Goal: Transaction & Acquisition: Purchase product/service

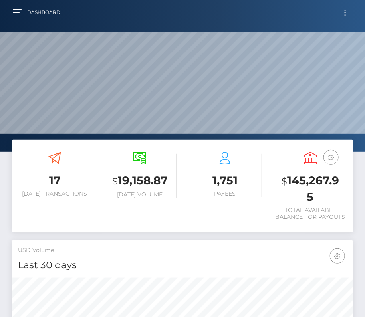
scroll to position [141, 164]
click at [346, 9] on button "Toggle navigation" at bounding box center [344, 12] width 15 height 11
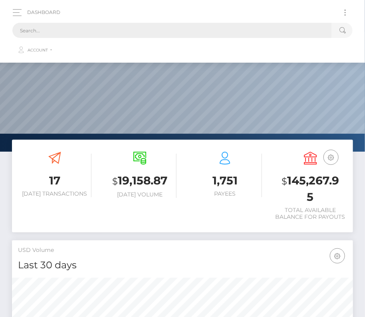
click at [140, 28] on input "text" at bounding box center [171, 30] width 319 height 15
paste input "301888"
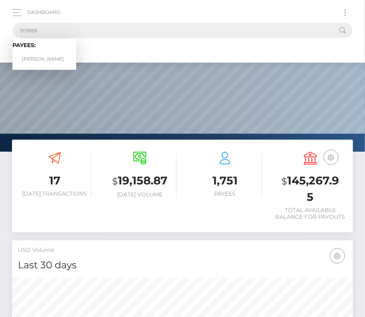
type input "301888"
click at [41, 56] on link "Stuart Baverstock" at bounding box center [44, 59] width 64 height 15
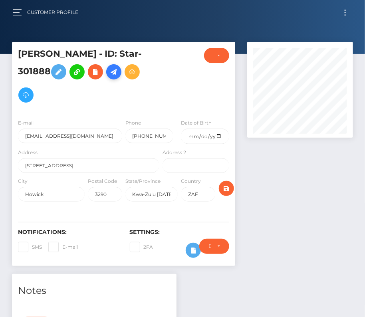
click at [118, 73] on icon at bounding box center [114, 72] width 10 height 10
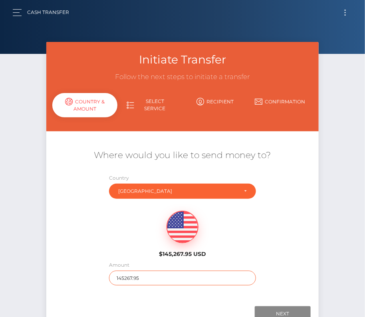
click at [145, 277] on input "145267.95" at bounding box center [182, 277] width 147 height 15
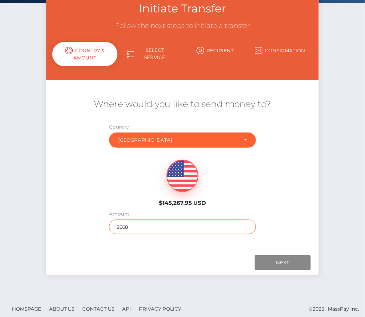
scroll to position [56, 0]
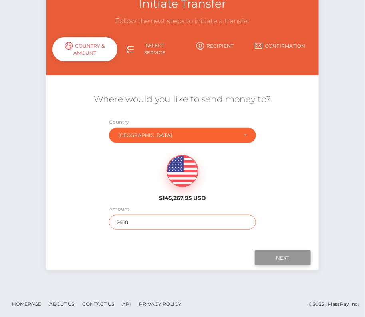
type input "2668"
click at [280, 253] on input "Next" at bounding box center [282, 257] width 56 height 15
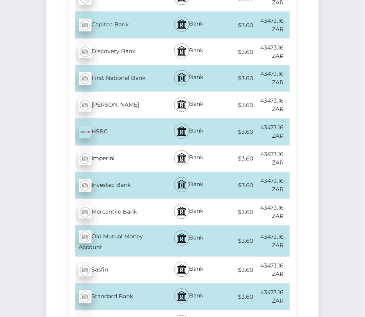
scroll to position [294, 0]
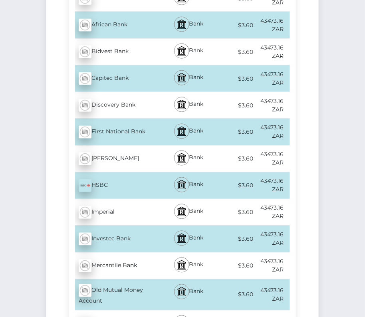
click at [110, 67] on div "Capitec Bank - ZAR" at bounding box center [115, 78] width 92 height 22
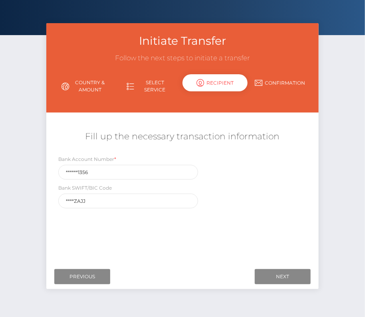
scroll to position [22, 0]
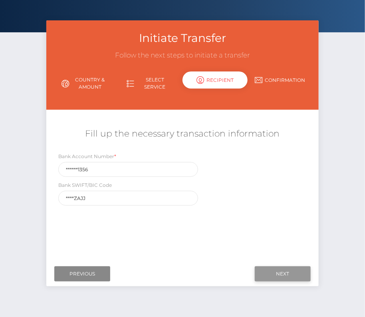
click at [272, 276] on input "Next" at bounding box center [282, 273] width 56 height 15
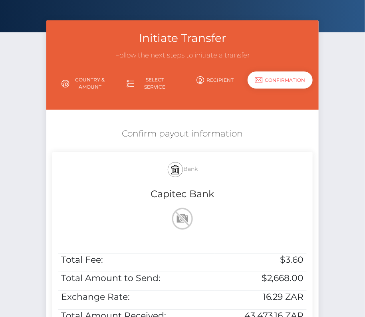
scroll to position [74, 0]
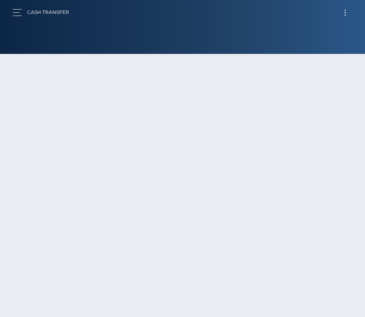
scroll to position [56, 0]
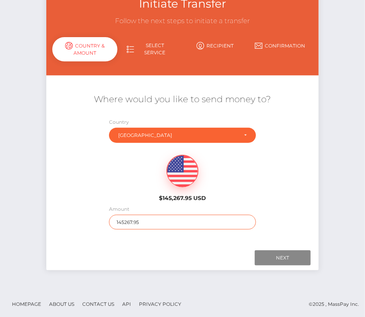
click at [147, 223] on input "145267.95" at bounding box center [182, 222] width 147 height 15
type input "2668"
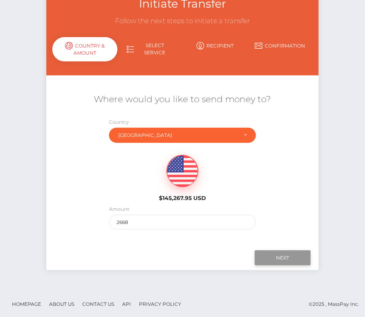
click at [288, 256] on input "Next" at bounding box center [282, 257] width 56 height 15
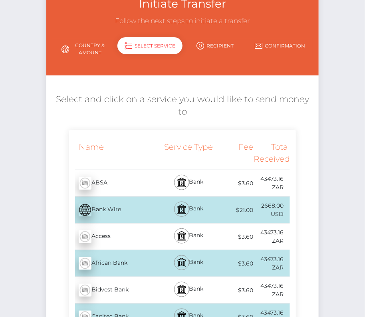
scroll to position [197, 0]
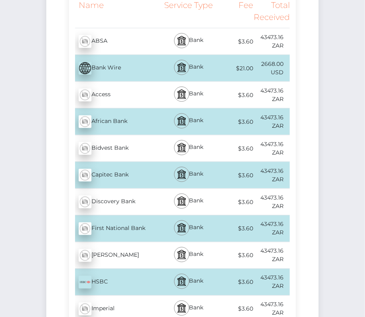
click at [105, 167] on div "Capitec Bank - ZAR" at bounding box center [115, 175] width 92 height 22
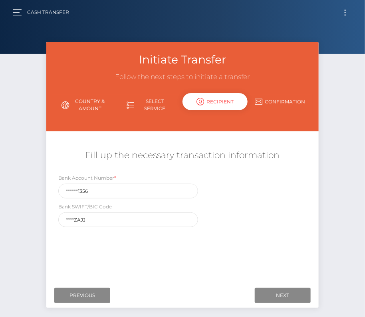
scroll to position [38, 0]
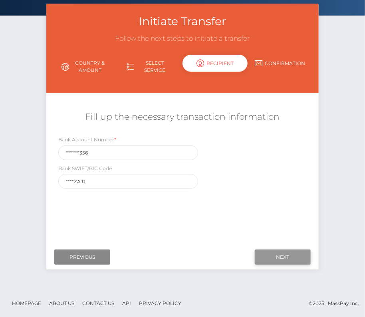
click at [293, 257] on input "Next" at bounding box center [282, 256] width 56 height 15
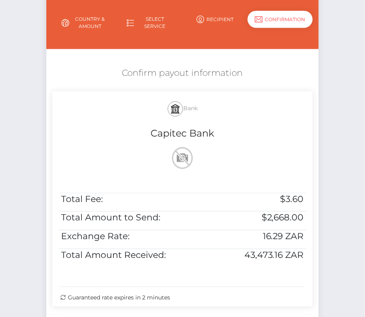
scroll to position [104, 0]
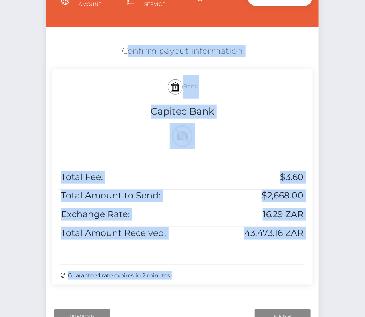
drag, startPoint x: 118, startPoint y: 43, endPoint x: 318, endPoint y: 239, distance: 280.4
click at [318, 239] on div "Initiate Transfer Follow the next steps to initiate a transfer Country & Amount…" at bounding box center [182, 137] width 284 height 399
copy form "Confirm payout information Bank Capitec Bank Total Fee: $3.60 Total Amount to S…"
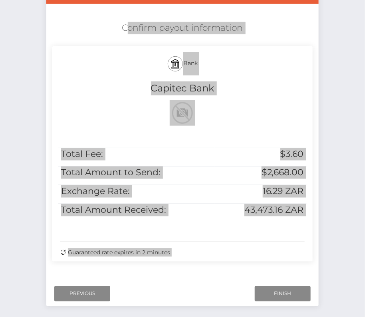
scroll to position [149, 0]
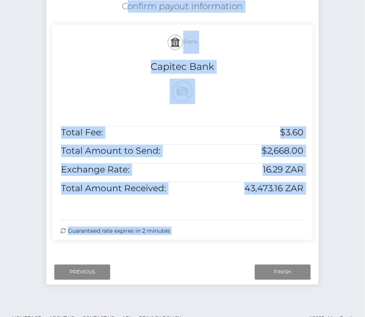
click at [275, 262] on div "Next Finish Previous" at bounding box center [182, 272] width 272 height 25
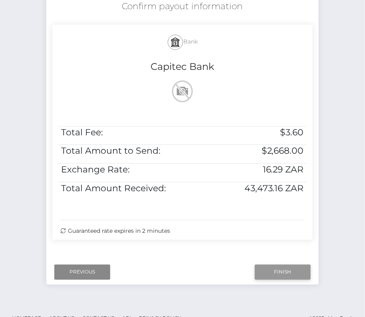
click at [275, 264] on input "Finish" at bounding box center [282, 271] width 56 height 15
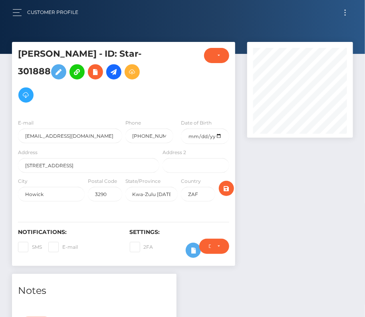
scroll to position [239, 0]
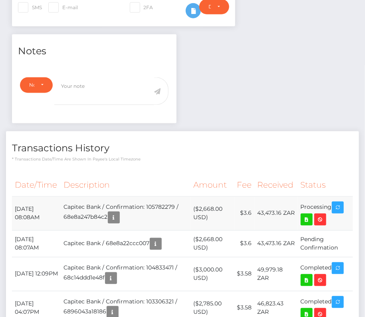
drag, startPoint x: 14, startPoint y: 203, endPoint x: 353, endPoint y: 217, distance: 339.3
click at [353, 217] on tr "October 10, 2025 08:08AM Capitec Bank / Confirmation: 105782279 / 68e8a247b84c2…" at bounding box center [182, 213] width 341 height 34
copy tbody "October 10, 2025 08:08AM Capitec Bank / Confirmation: 105782279 / 68e8a247b84c2…"
click at [304, 217] on icon at bounding box center [307, 220] width 10 height 10
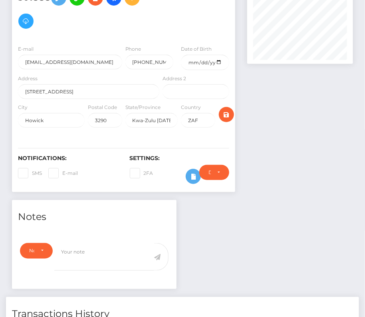
scroll to position [0, 0]
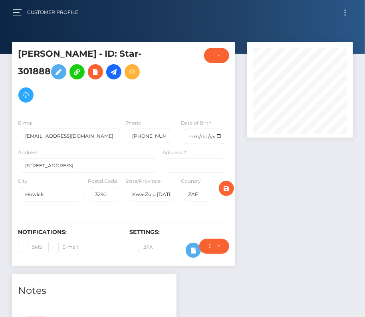
click at [345, 10] on button "Toggle navigation" at bounding box center [344, 12] width 15 height 11
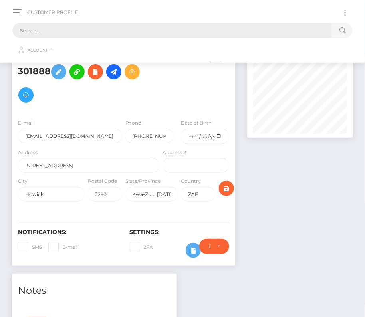
click at [189, 34] on input "text" at bounding box center [171, 30] width 319 height 15
paste input "7837"
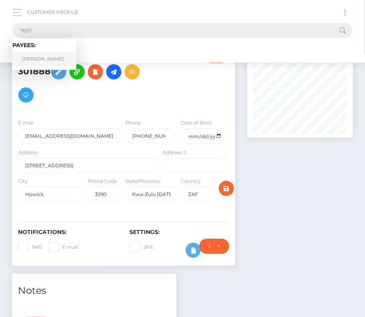
type input "7837"
click at [42, 56] on link "Devon Tracey" at bounding box center [44, 59] width 64 height 15
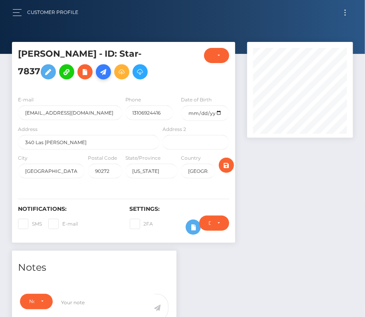
click at [99, 76] on icon at bounding box center [104, 72] width 10 height 10
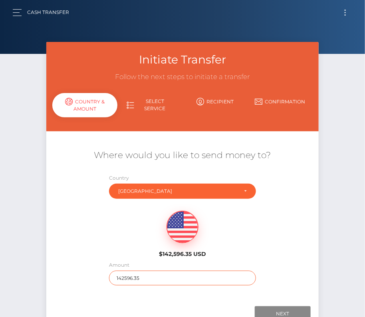
click at [141, 278] on input "142596.35" at bounding box center [182, 277] width 147 height 15
type input "2000"
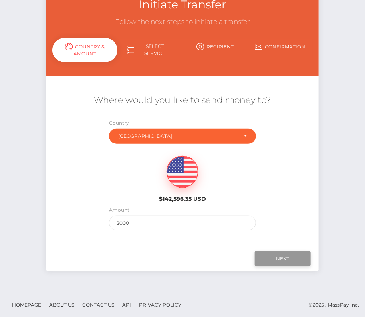
click at [293, 254] on input "Next" at bounding box center [282, 258] width 56 height 15
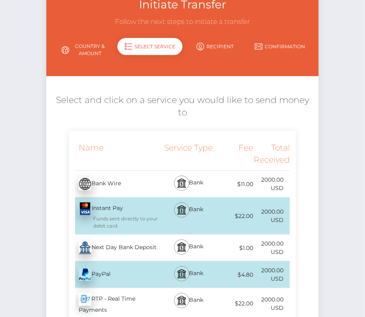
click at [142, 237] on div "Next Day Bank Deposit - USD" at bounding box center [115, 248] width 92 height 22
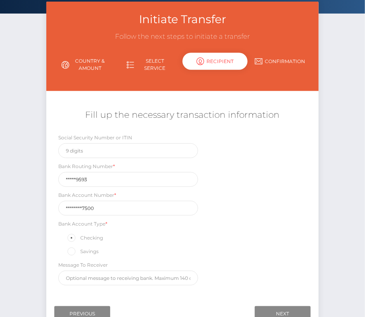
scroll to position [57, 0]
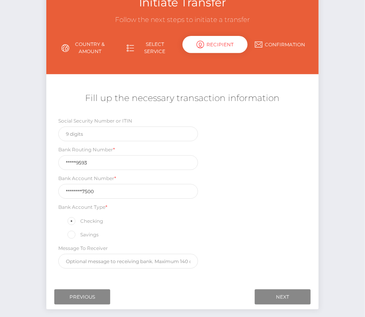
click at [281, 285] on div "Next Finish Previous" at bounding box center [182, 296] width 272 height 25
click at [280, 290] on input "Next" at bounding box center [282, 296] width 56 height 15
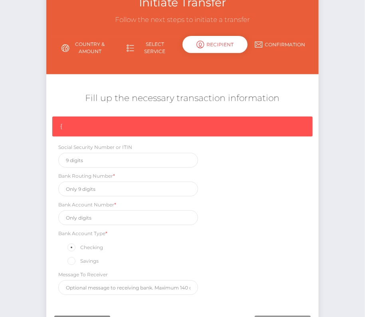
scroll to position [68, 0]
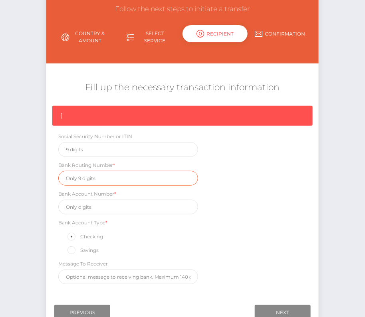
click at [87, 177] on input "text" at bounding box center [128, 178] width 140 height 15
paste input "026009593"
type input "026009593"
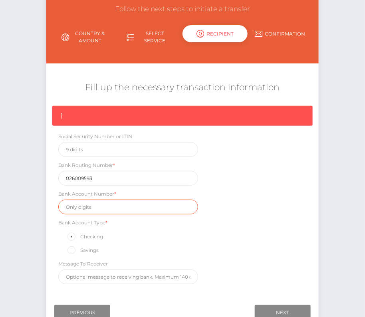
click at [96, 206] on input "text" at bounding box center [128, 206] width 140 height 15
paste input "325043637500"
type input "325043637500"
click at [250, 249] on div "{ Social Security Number or ITIN Bank Routing Number * 026009593 Bank Account N…" at bounding box center [182, 197] width 272 height 182
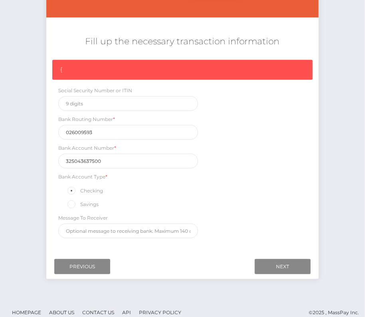
scroll to position [117, 0]
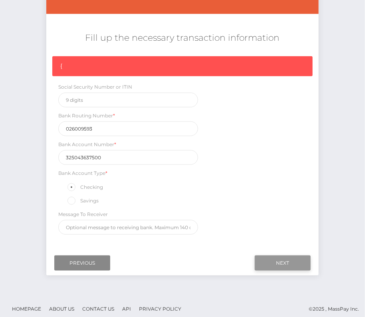
click at [292, 261] on input "Next" at bounding box center [282, 262] width 56 height 15
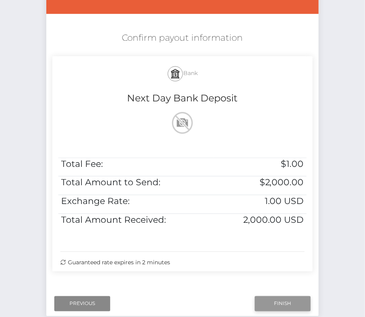
click at [284, 303] on input "Finish" at bounding box center [282, 303] width 56 height 15
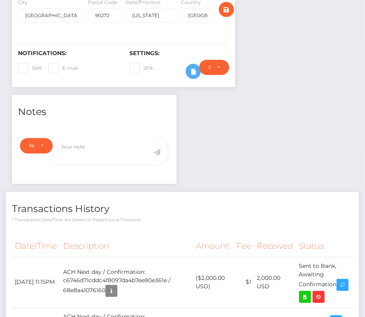
scroll to position [261, 0]
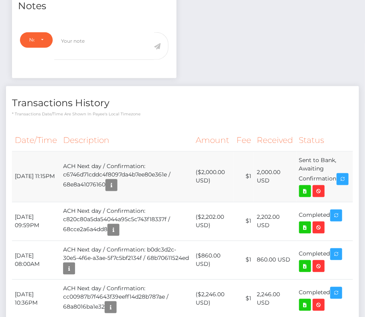
drag, startPoint x: 14, startPoint y: 167, endPoint x: 337, endPoint y: 173, distance: 323.2
click at [337, 173] on tr "October 9, 2025 11:15PM ACH Next day / Confirmation: c6746d71cddc4f8097da4b7ee8…" at bounding box center [182, 176] width 341 height 51
copy tr "October 9, 2025 11:15PM ACH Next day / Confirmation: c6746d71cddc4f8097da4b7ee8…"
click at [310, 186] on icon at bounding box center [305, 191] width 10 height 10
click at [0, 0] on div "Devon Tracey - ID: Star-7837 CLOSED ACTIVE E-mail Phone" at bounding box center [182, 138] width 365 height 715
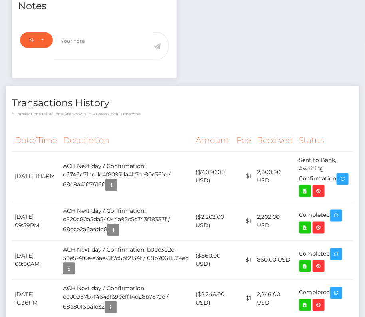
click at [154, 129] on th "Description" at bounding box center [126, 140] width 132 height 22
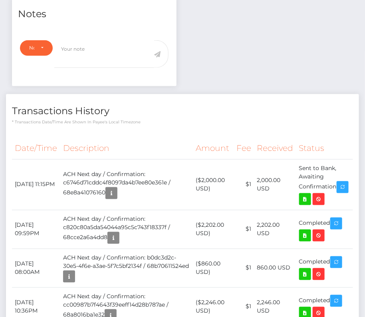
scroll to position [0, 0]
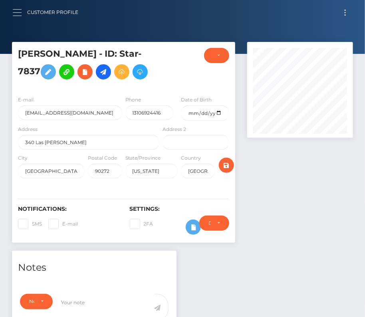
click at [18, 11] on button "button" at bounding box center [19, 12] width 15 height 11
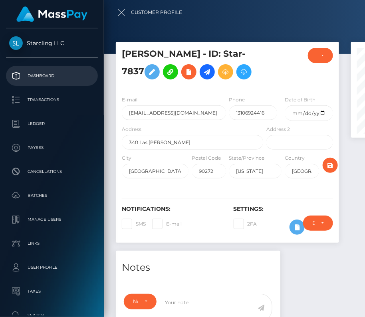
click at [37, 79] on p "Dashboard" at bounding box center [51, 76] width 85 height 12
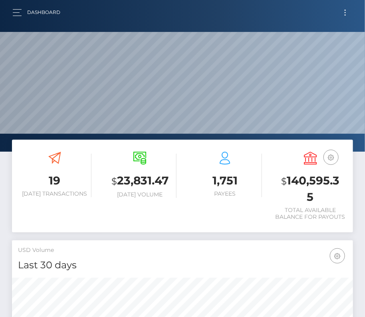
scroll to position [141, 164]
